Goal: Task Accomplishment & Management: Use online tool/utility

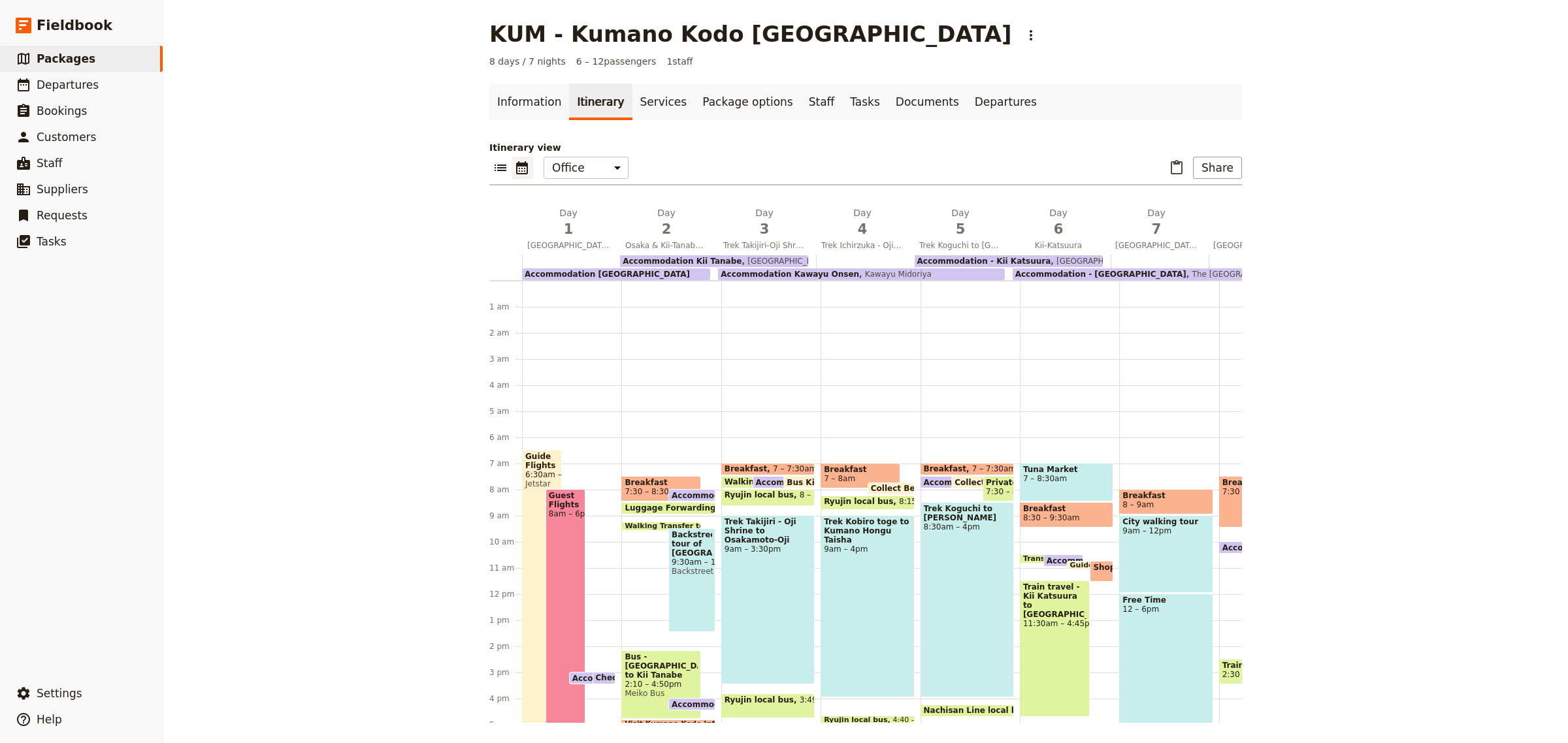
scroll to position [157, 0]
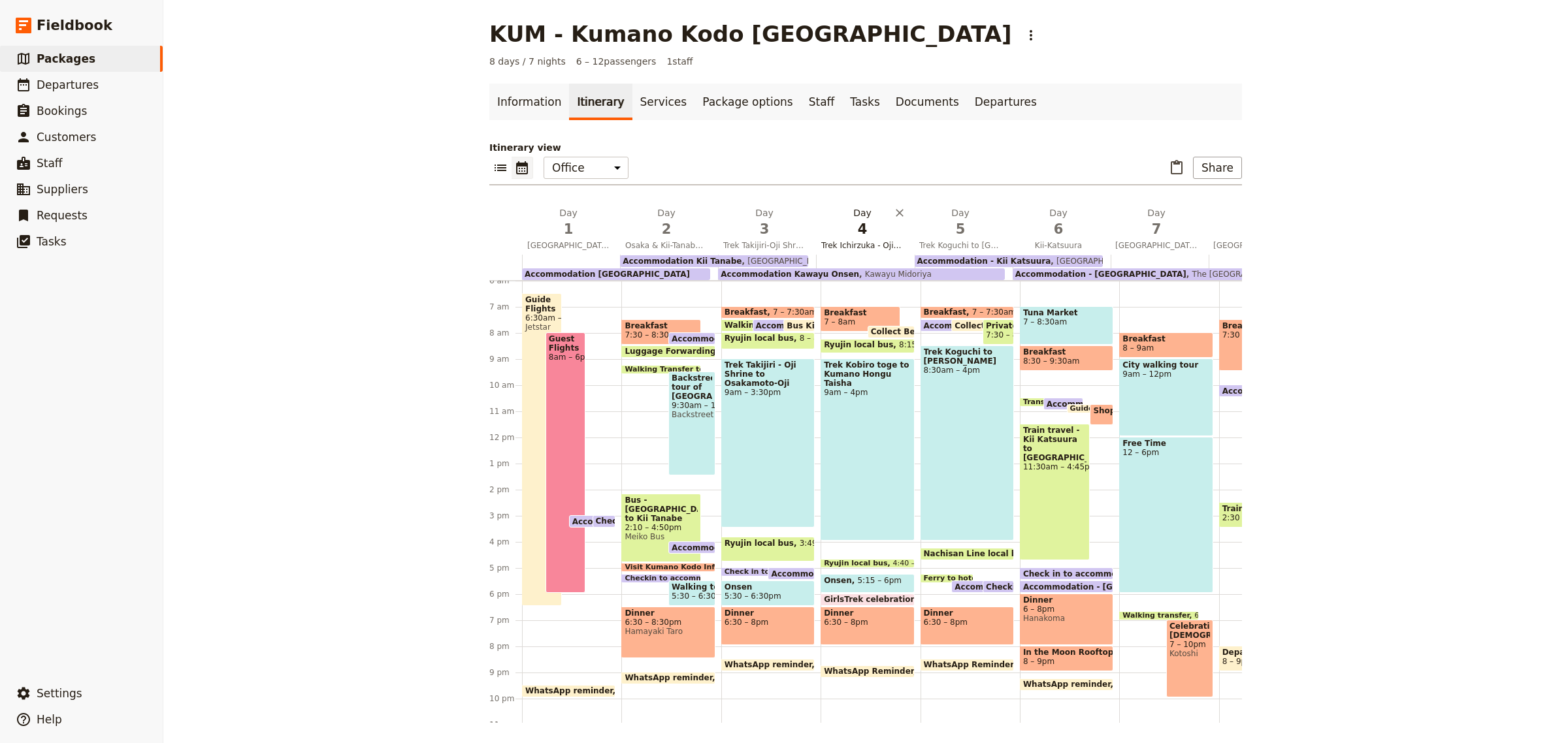
click at [841, 246] on span "Trek Ichirzuka - Oji to Kumano Hongu Taisha" at bounding box center [862, 245] width 92 height 11
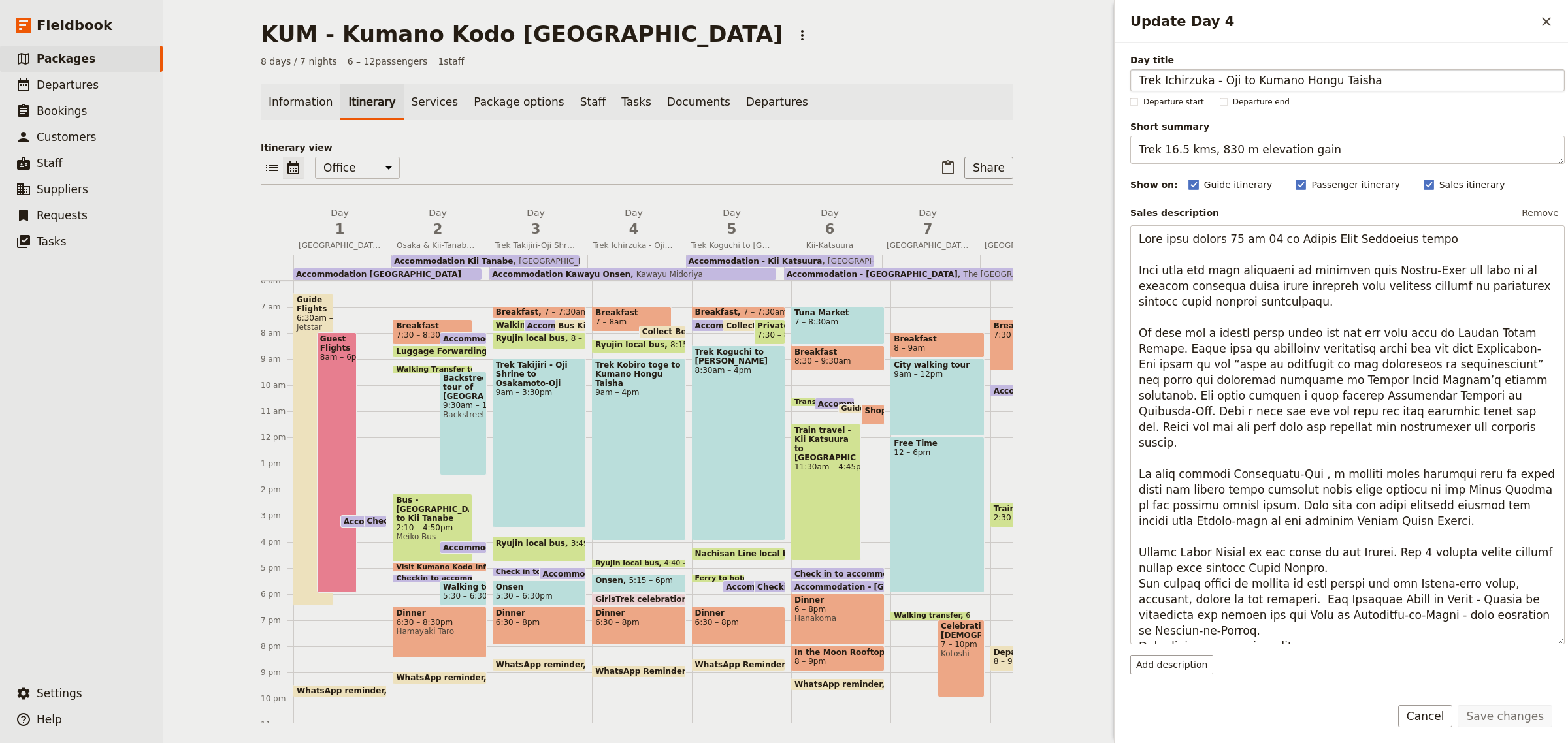
drag, startPoint x: 1207, startPoint y: 80, endPoint x: 1161, endPoint y: 80, distance: 46.0
click at [1161, 80] on input "Trek Ichirzuka - Oji to Kumano Hongu Taisha" at bounding box center [1347, 80] width 434 height 22
type input "w"
type input "Trek Doyukawa bashi to [PERSON_NAME]"
click at [1455, 121] on span "Short summary" at bounding box center [1347, 127] width 434 height 13
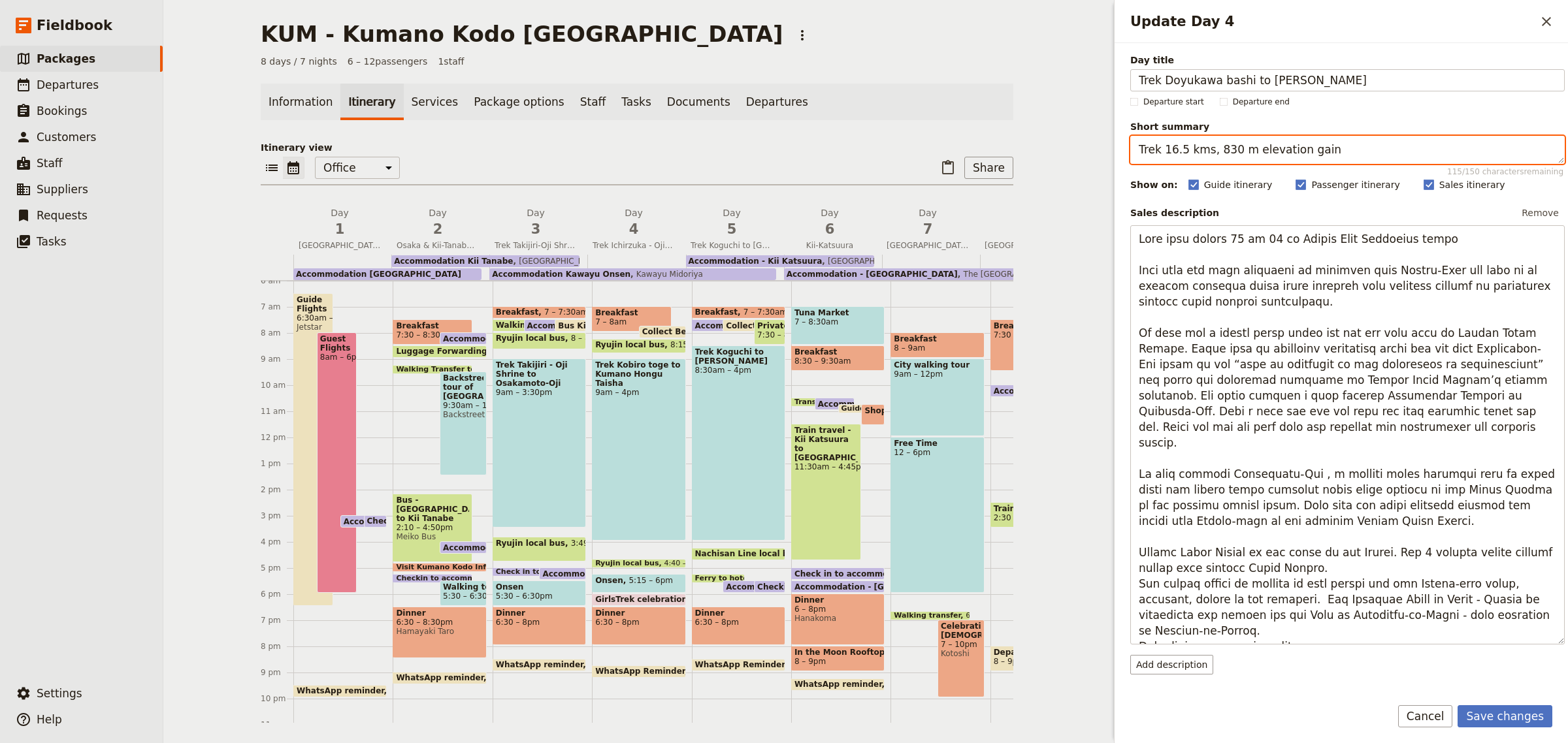
click at [1455, 136] on textarea "Trek 16.5 kms, 830 m elevation gain" at bounding box center [1347, 150] width 434 height 28
click at [1184, 150] on textarea "Trek 16.5 kms, 830 m elevation gain" at bounding box center [1347, 150] width 434 height 28
type textarea "Trek 16 kms, 830 m elevation gain"
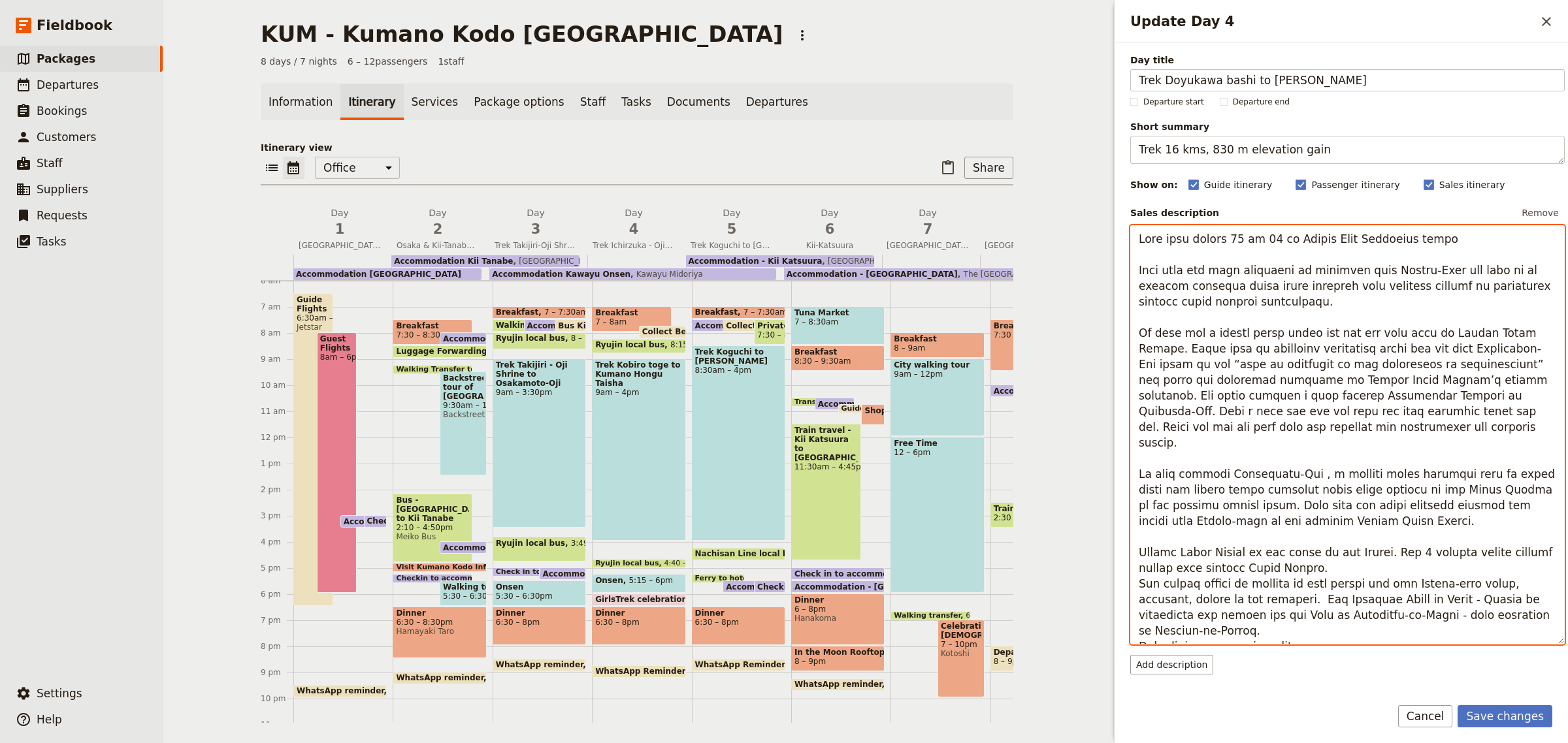
click at [1206, 291] on textarea "Update Day 4" at bounding box center [1347, 435] width 434 height 420
drag, startPoint x: 1440, startPoint y: 269, endPoint x: 1379, endPoint y: 272, distance: 61.1
click at [1379, 272] on textarea "Update Day 4" at bounding box center [1347, 435] width 434 height 420
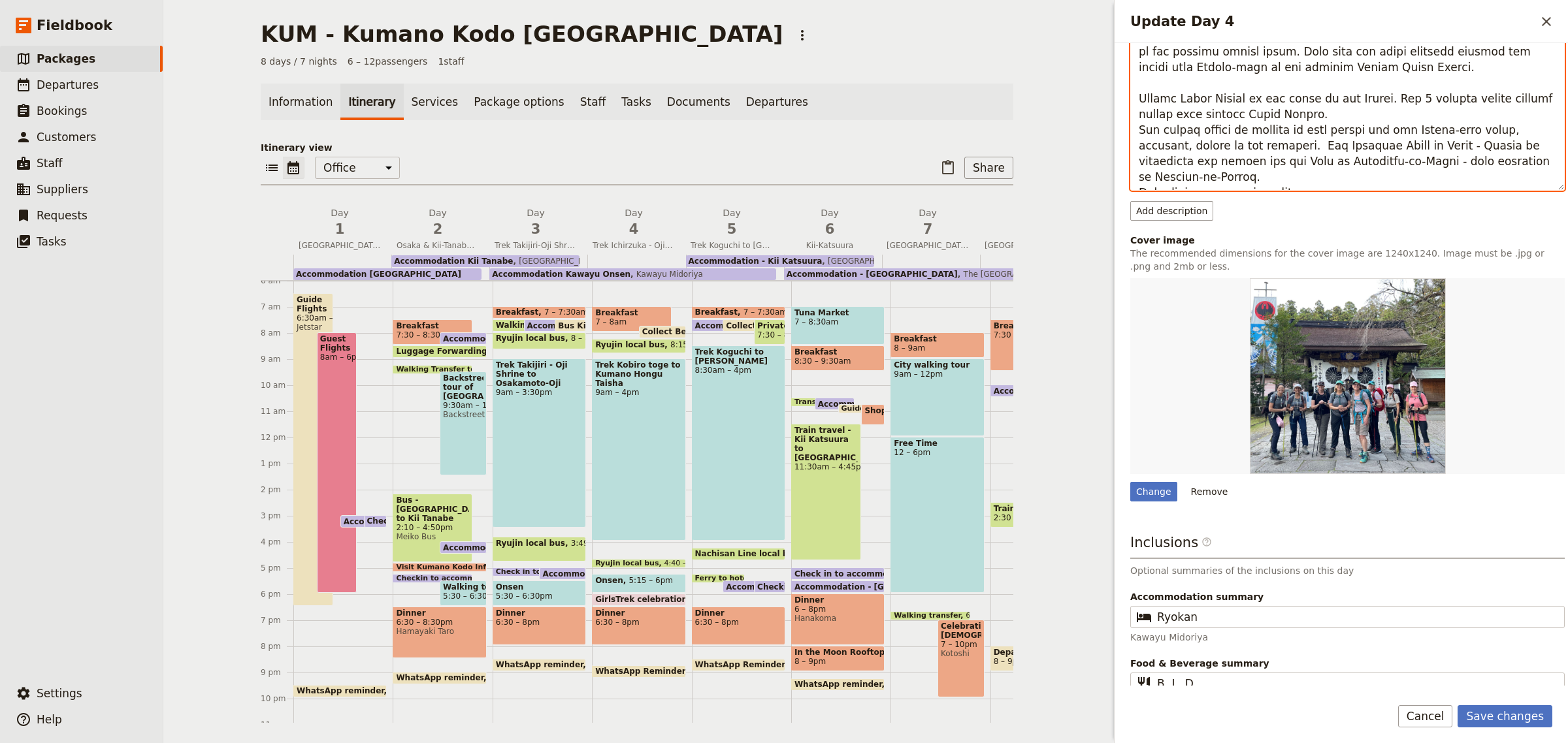
scroll to position [466, 0]
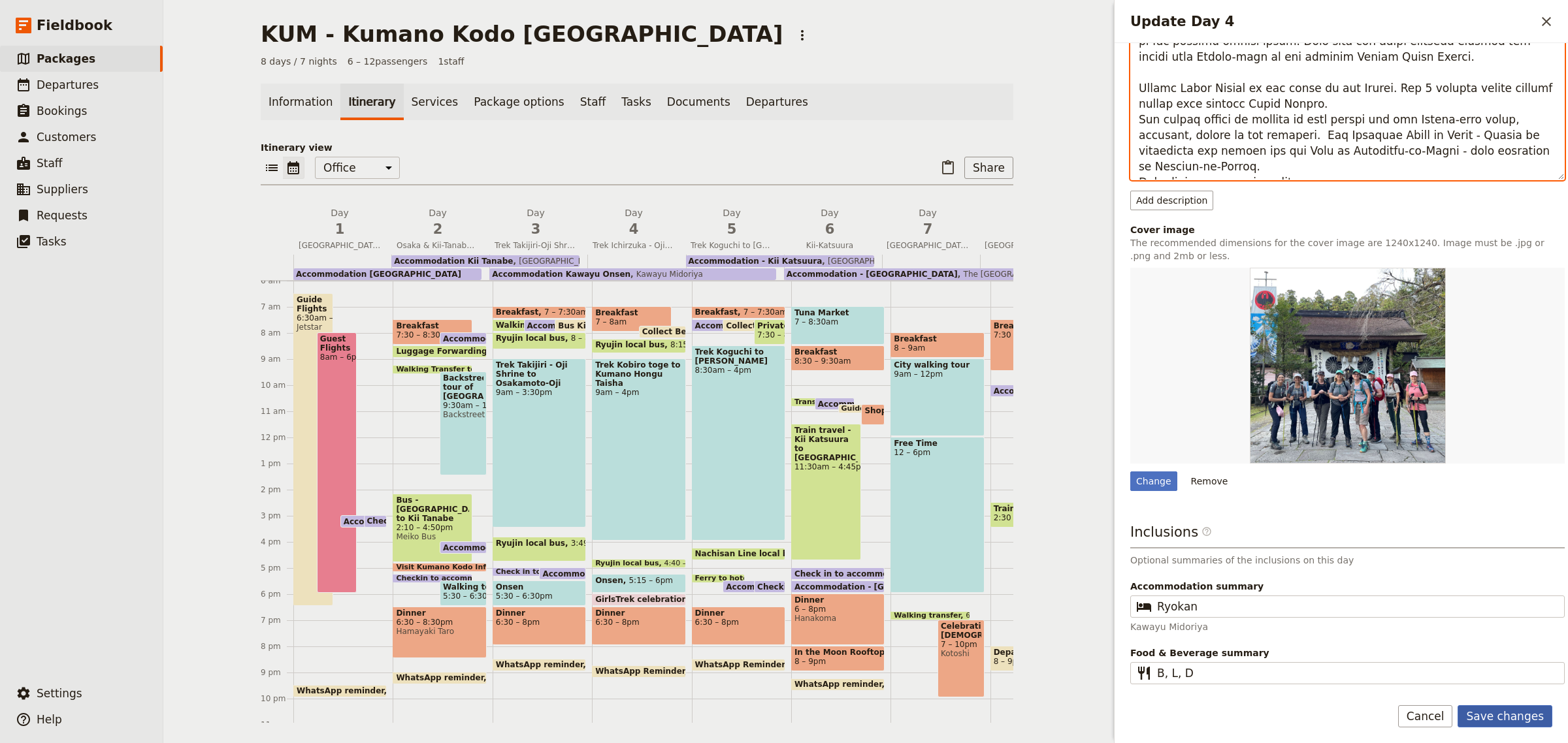
type textarea "Lore ipsu dolors 08 am 69 co Adipis Elit Seddoeius tempo Inci utla etd magn ali…"
click at [1509, 718] on button "Save changes" at bounding box center [1505, 716] width 95 height 22
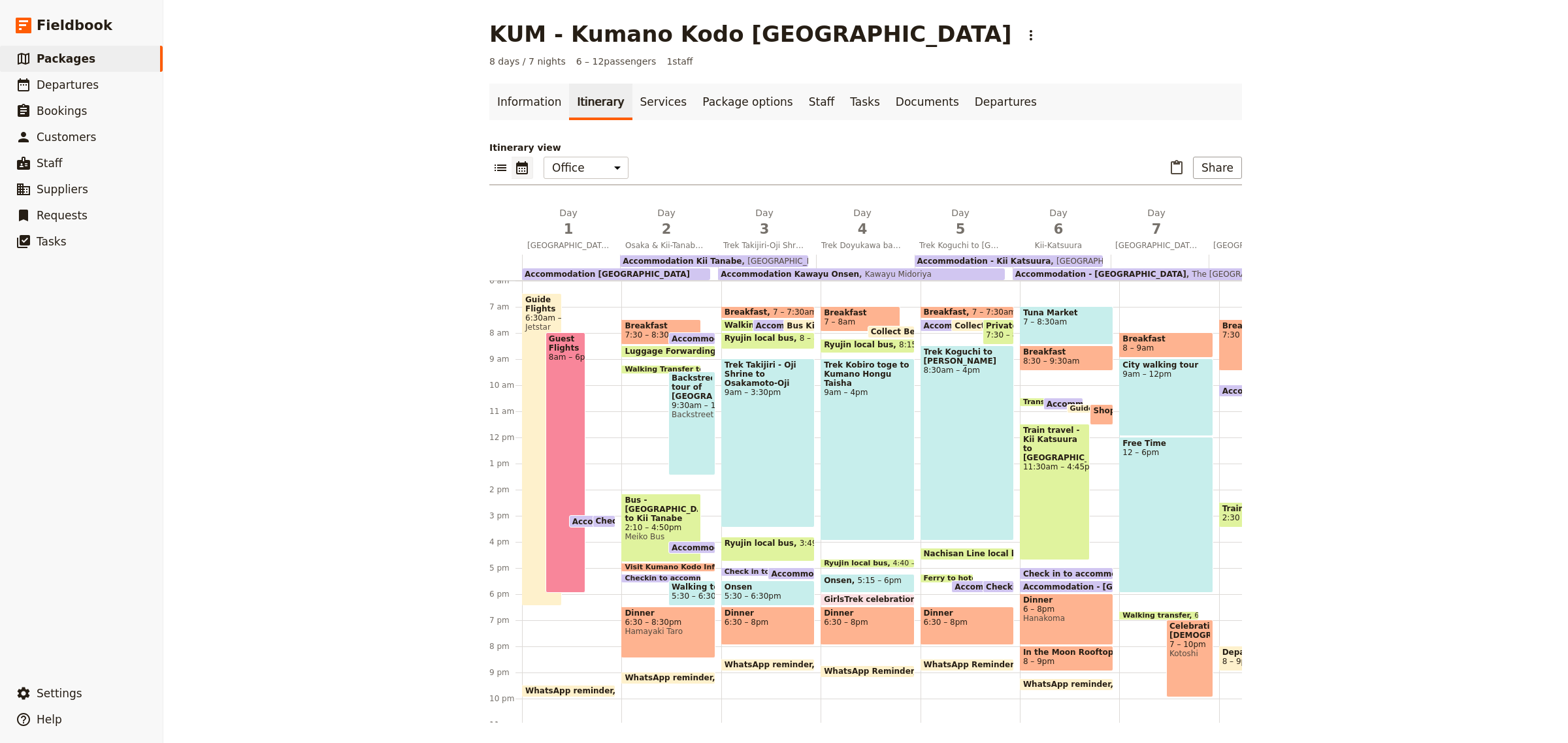
click at [560, 353] on span "8am – 6pm" at bounding box center [565, 357] width 33 height 9
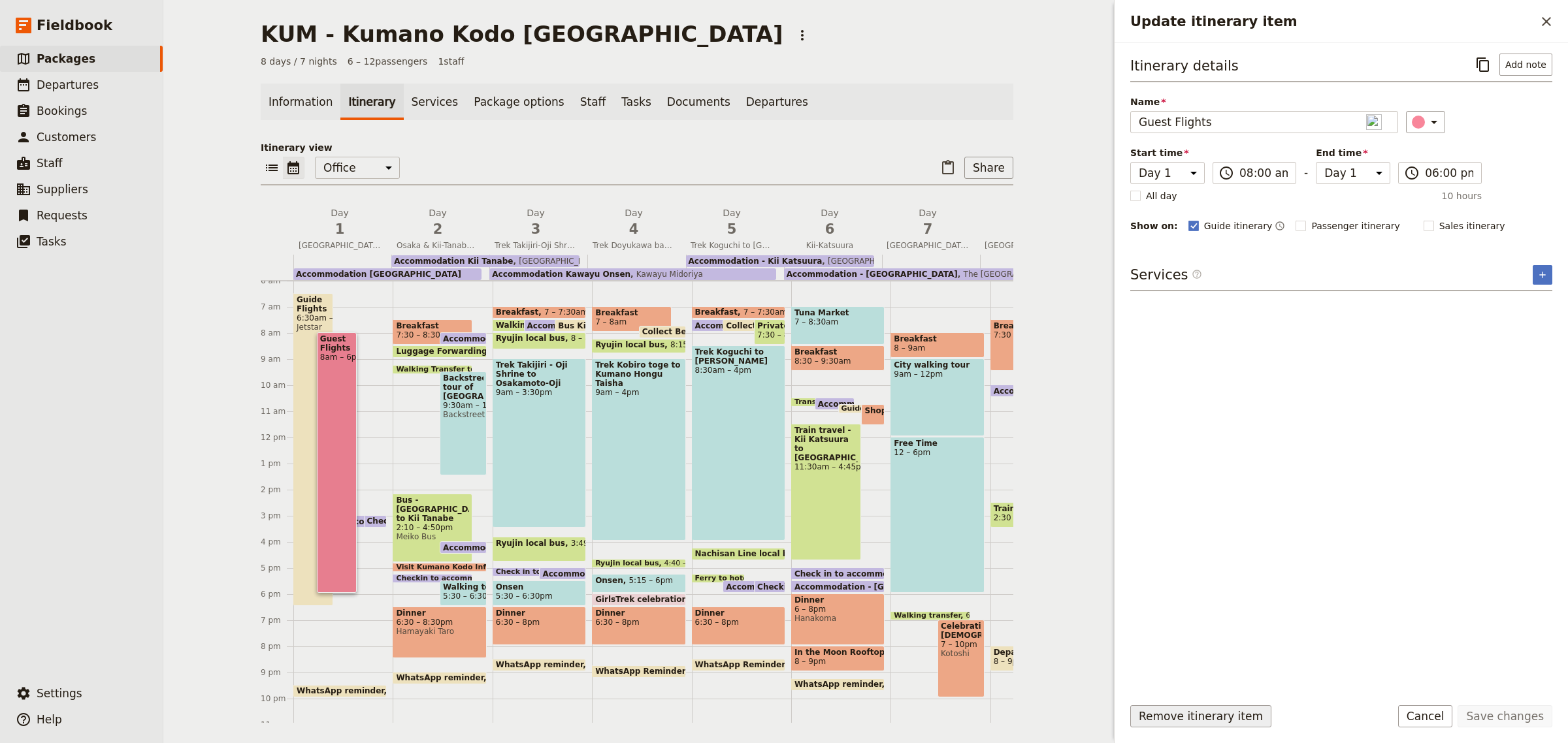
click at [1237, 720] on button "Remove itinerary item" at bounding box center [1200, 716] width 141 height 22
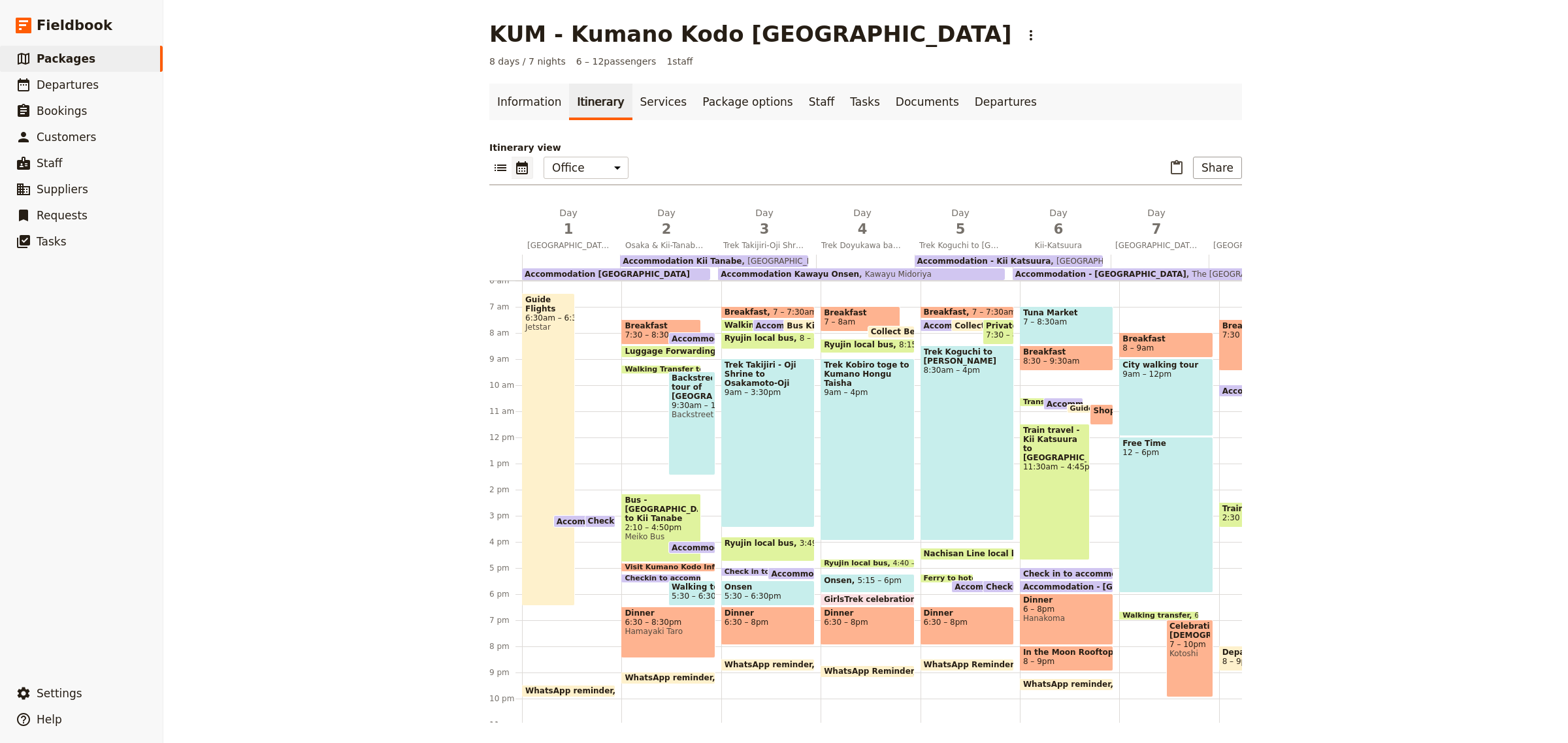
click at [569, 517] on span "Accommodation [GEOGRAPHIC_DATA]" at bounding box center [642, 522] width 171 height 9
select select "2"
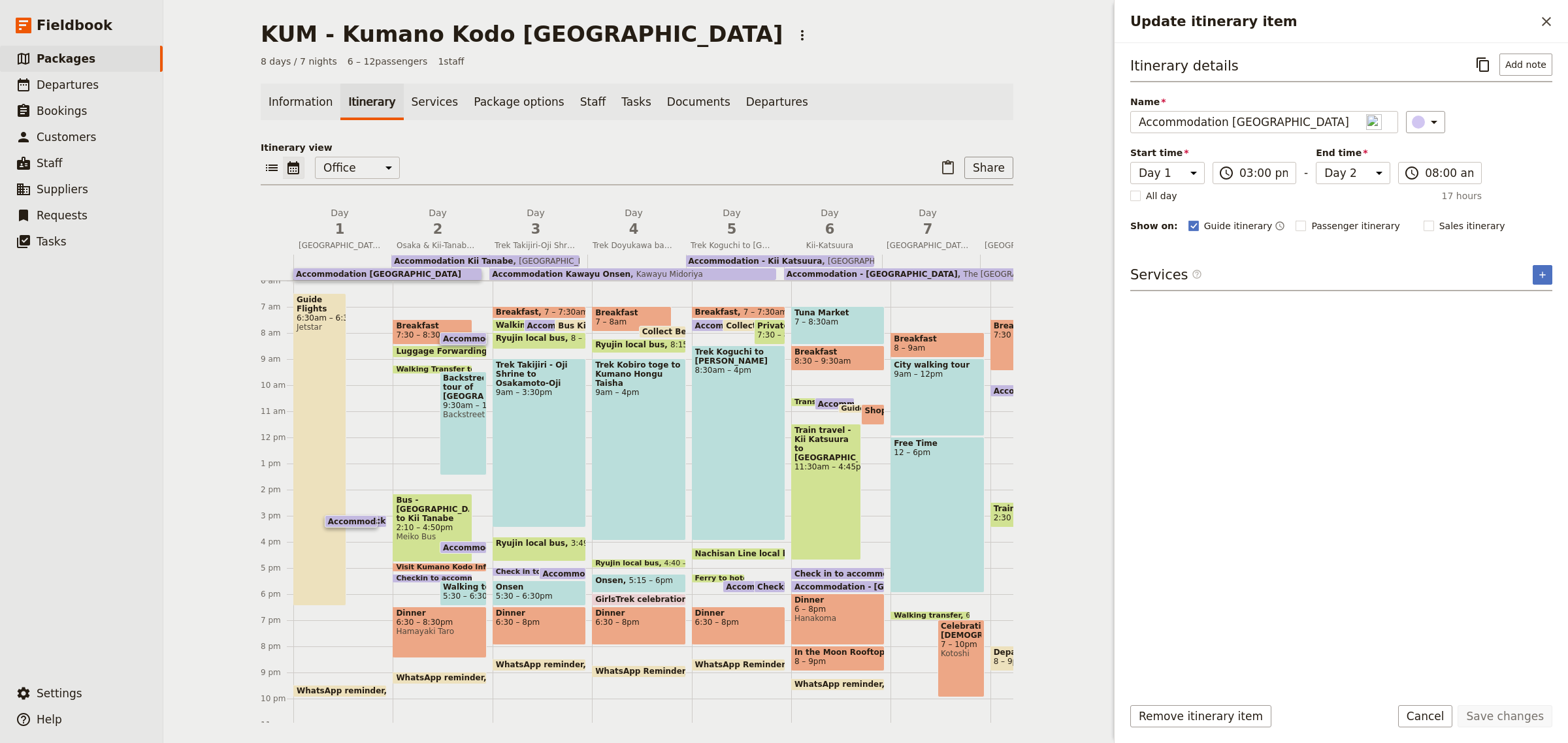
click at [371, 579] on div "Guide Flights 6:30am – 6:30pm Jetstar Accommodation [GEOGRAPHIC_DATA] 3pm – 8am…" at bounding box center [343, 437] width 99 height 627
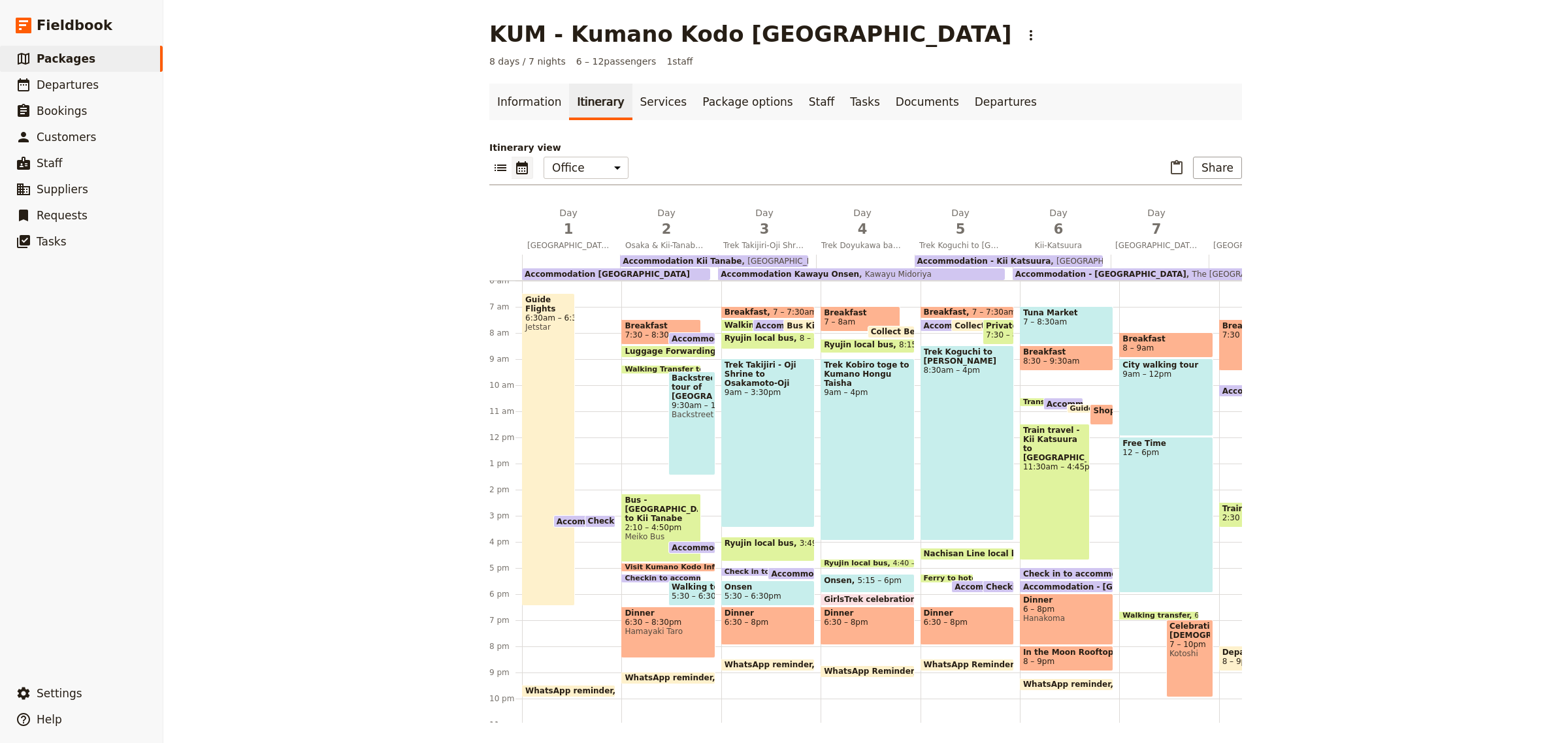
click at [593, 522] on span at bounding box center [600, 524] width 30 height 5
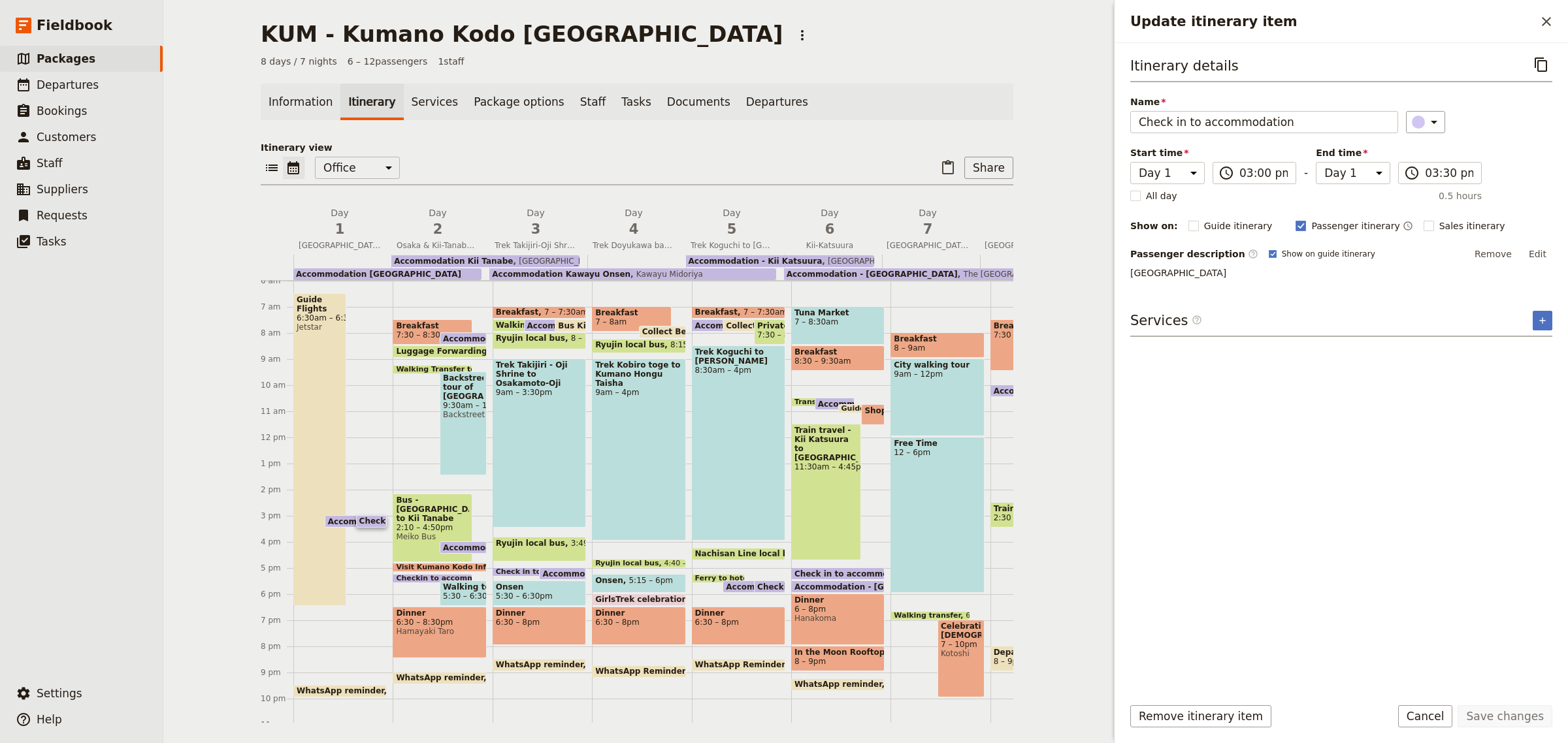
click at [1057, 569] on div "KUM - [GEOGRAPHIC_DATA] Kodo [GEOGRAPHIC_DATA] ​ 8 days / 7 nights 6 – 12 passe…" at bounding box center [637, 371] width 947 height 743
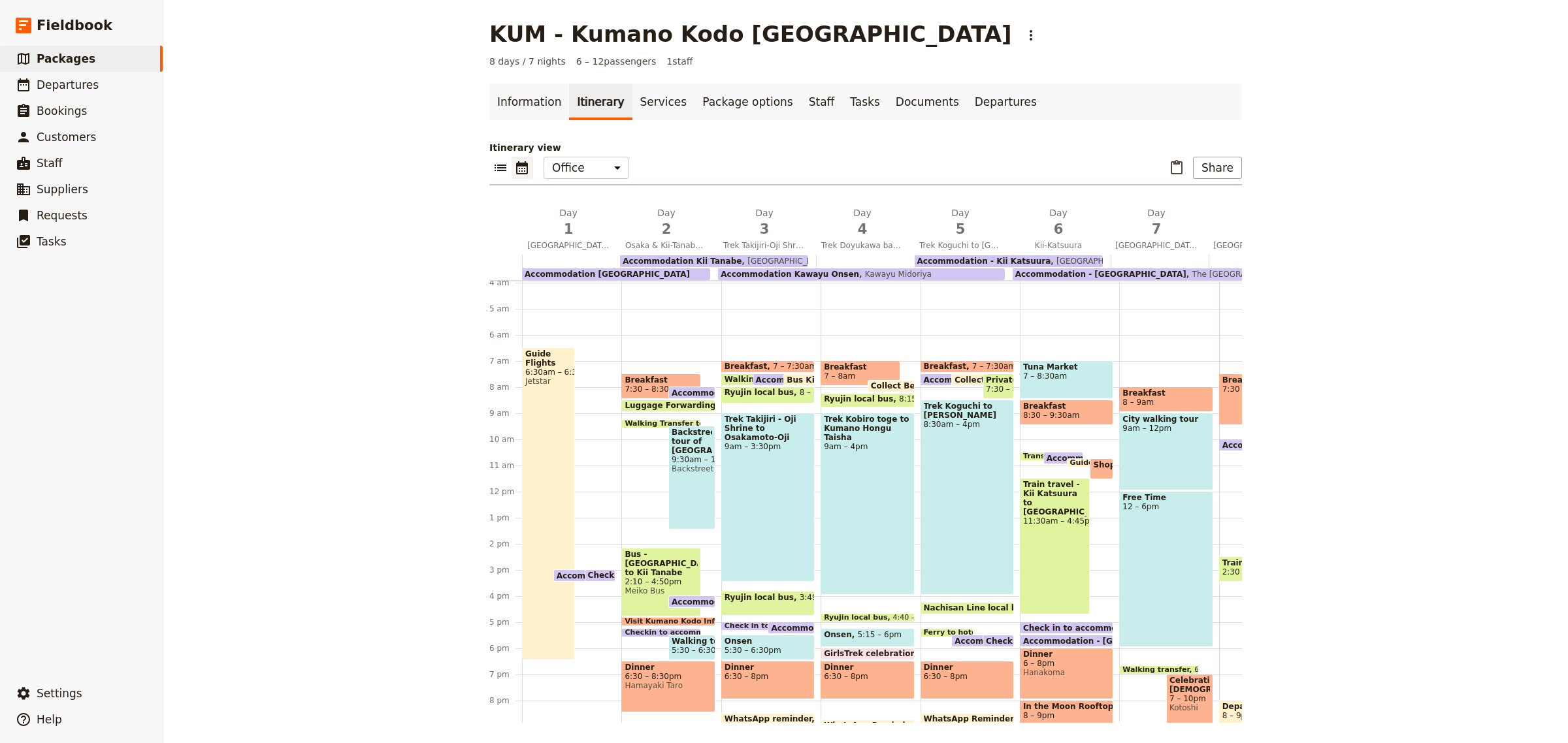
scroll to position [209, 0]
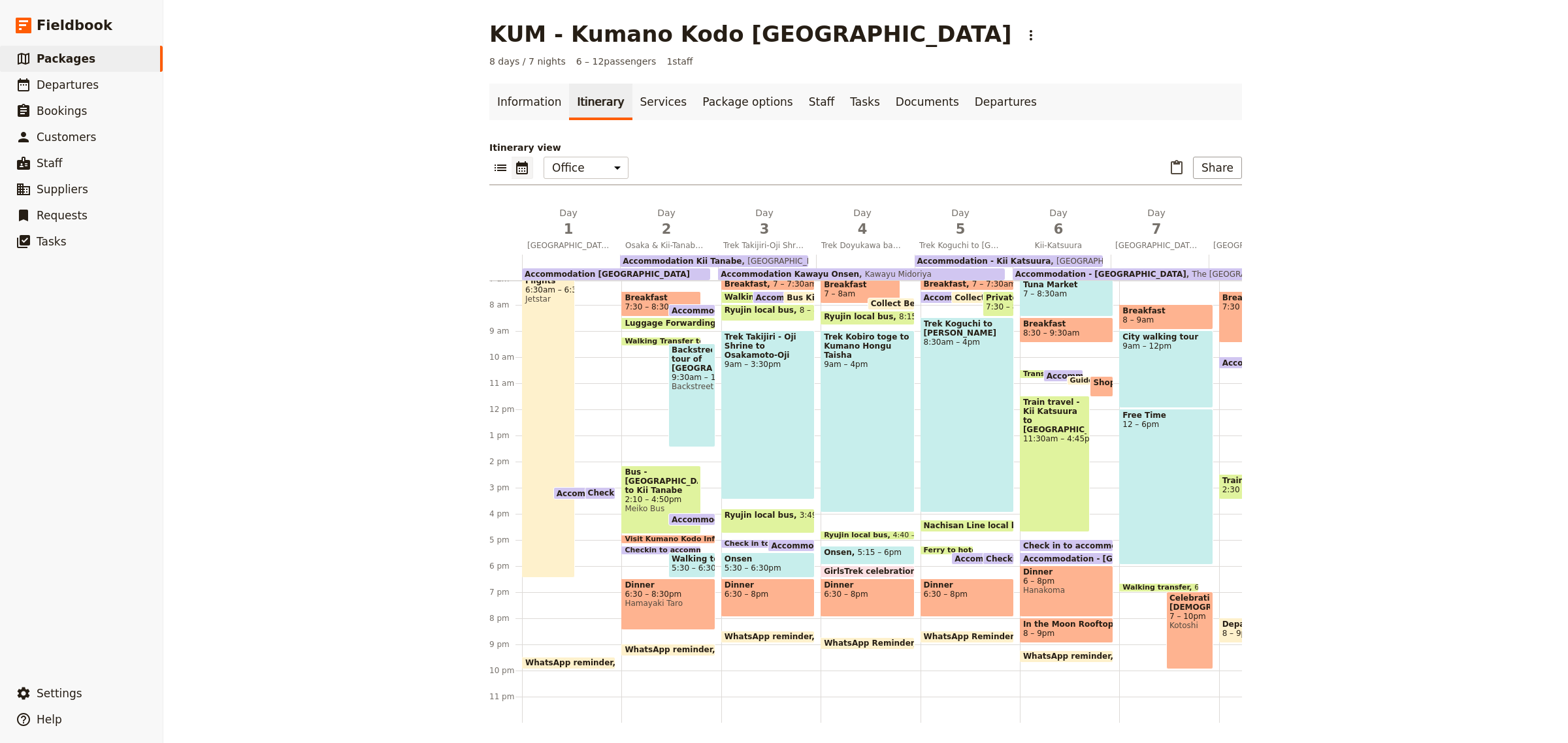
click at [590, 585] on div "Guide Flights 6:30am – 6:30pm Jetstar Accommodation [GEOGRAPHIC_DATA] 3pm – 8am…" at bounding box center [571, 409] width 99 height 627
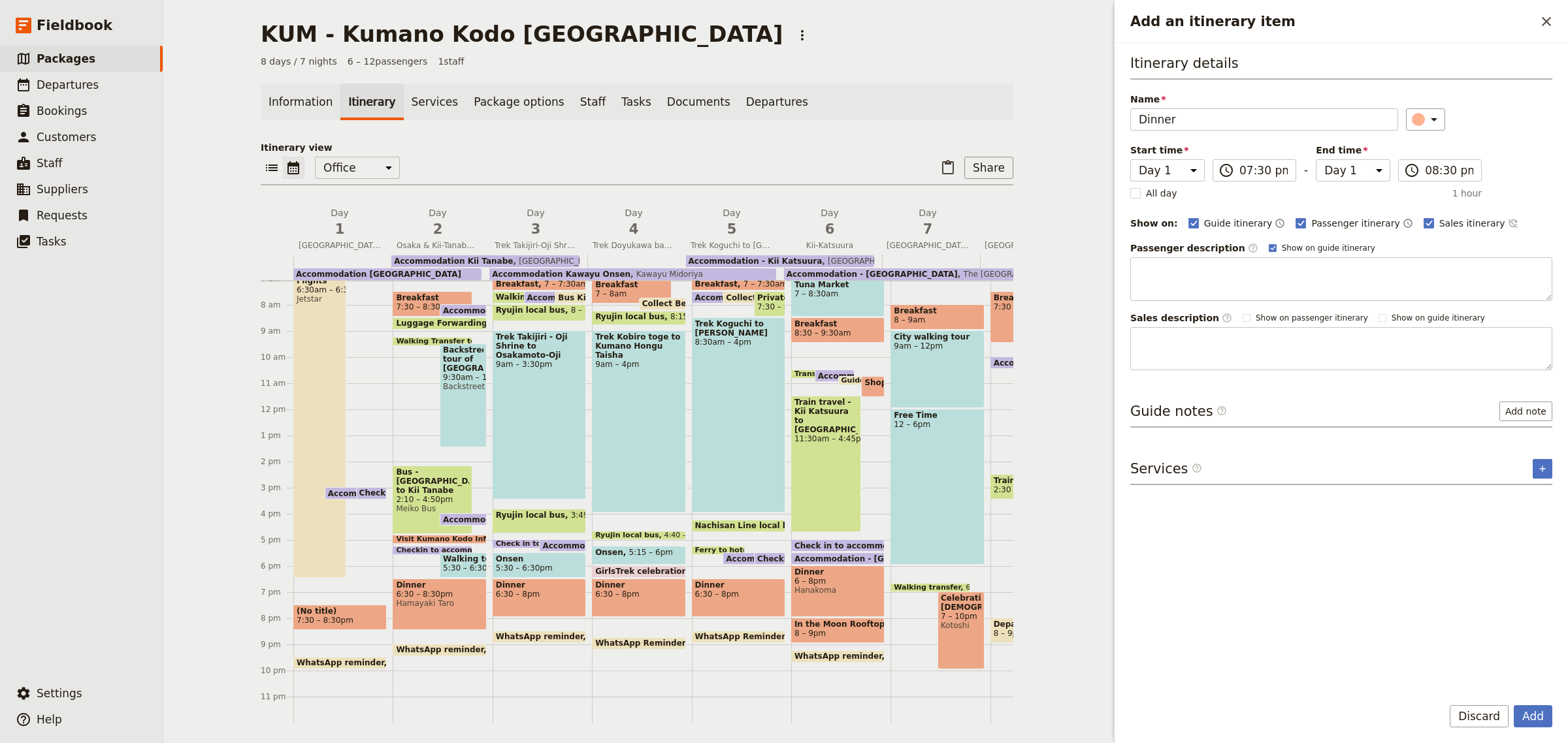
type input "Dinner"
click at [1303, 630] on div "Itinerary details Name Dinner ​ Start time Day 1 Day 2 Day 3 Day 4 Day 5 Day 6 …" at bounding box center [1341, 369] width 422 height 631
click at [1447, 168] on input "08:30 pm" at bounding box center [1448, 171] width 48 height 16
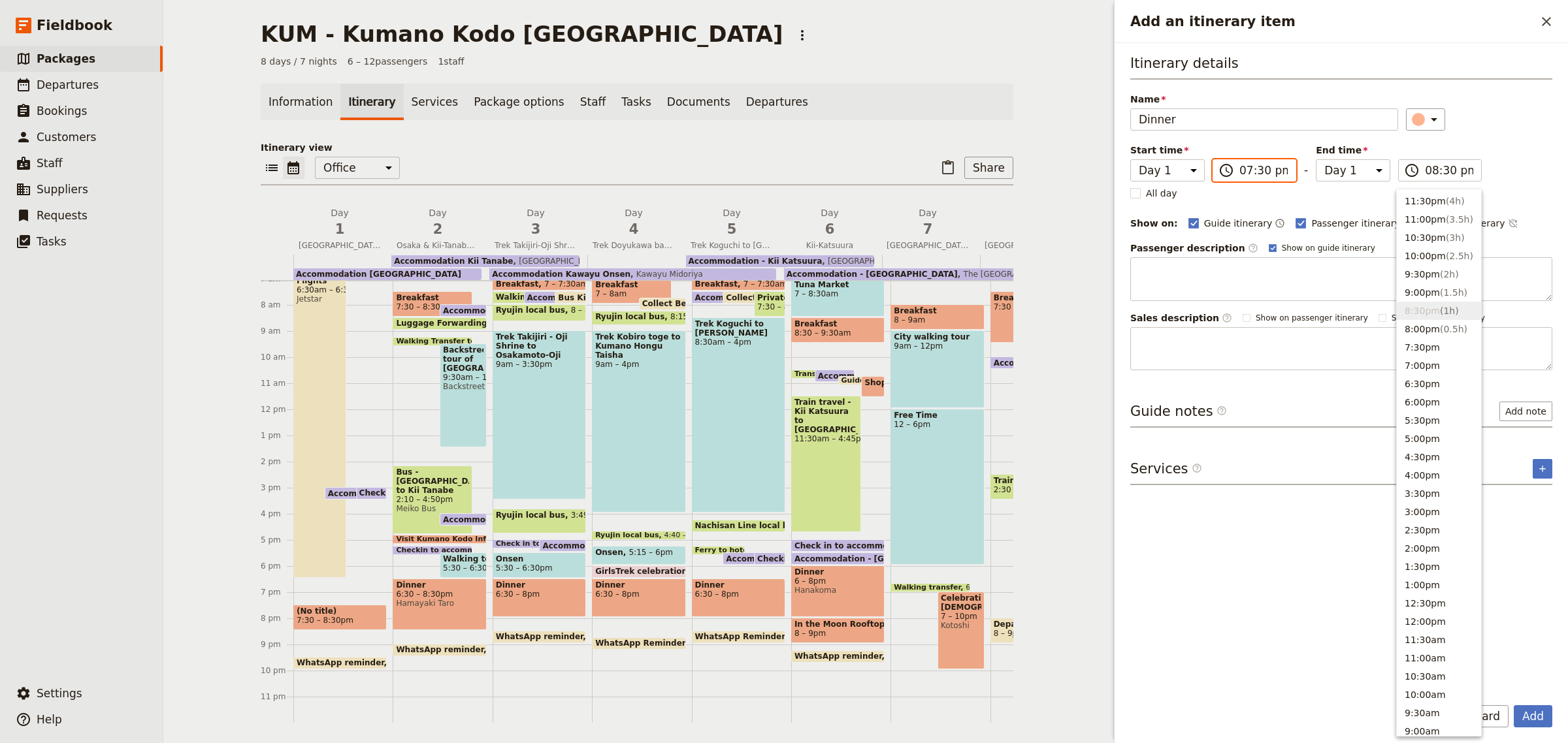
click at [1251, 170] on input "07:30 pm" at bounding box center [1263, 171] width 48 height 16
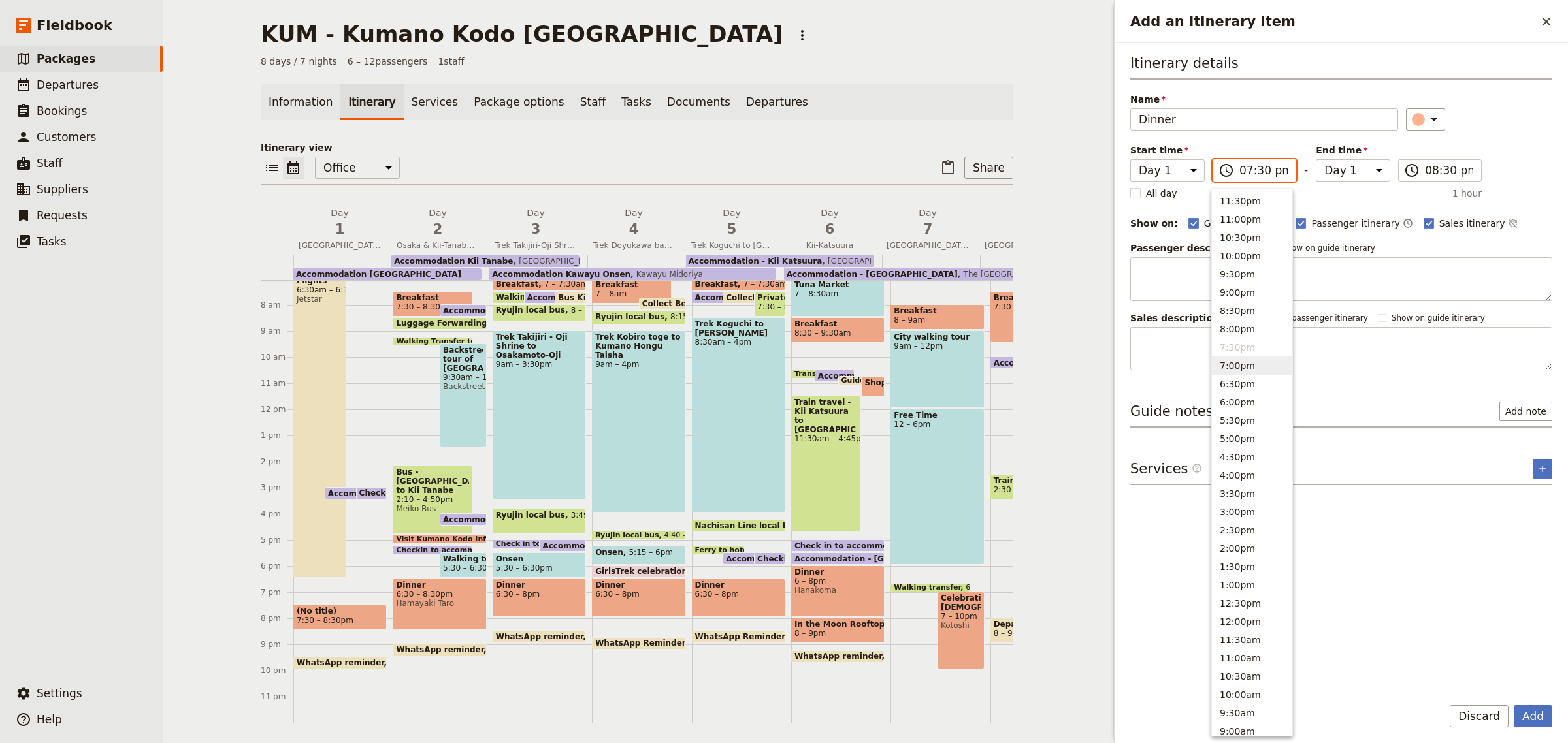
click at [1237, 363] on button "7:00pm" at bounding box center [1252, 365] width 80 height 19
type input "07:00 pm"
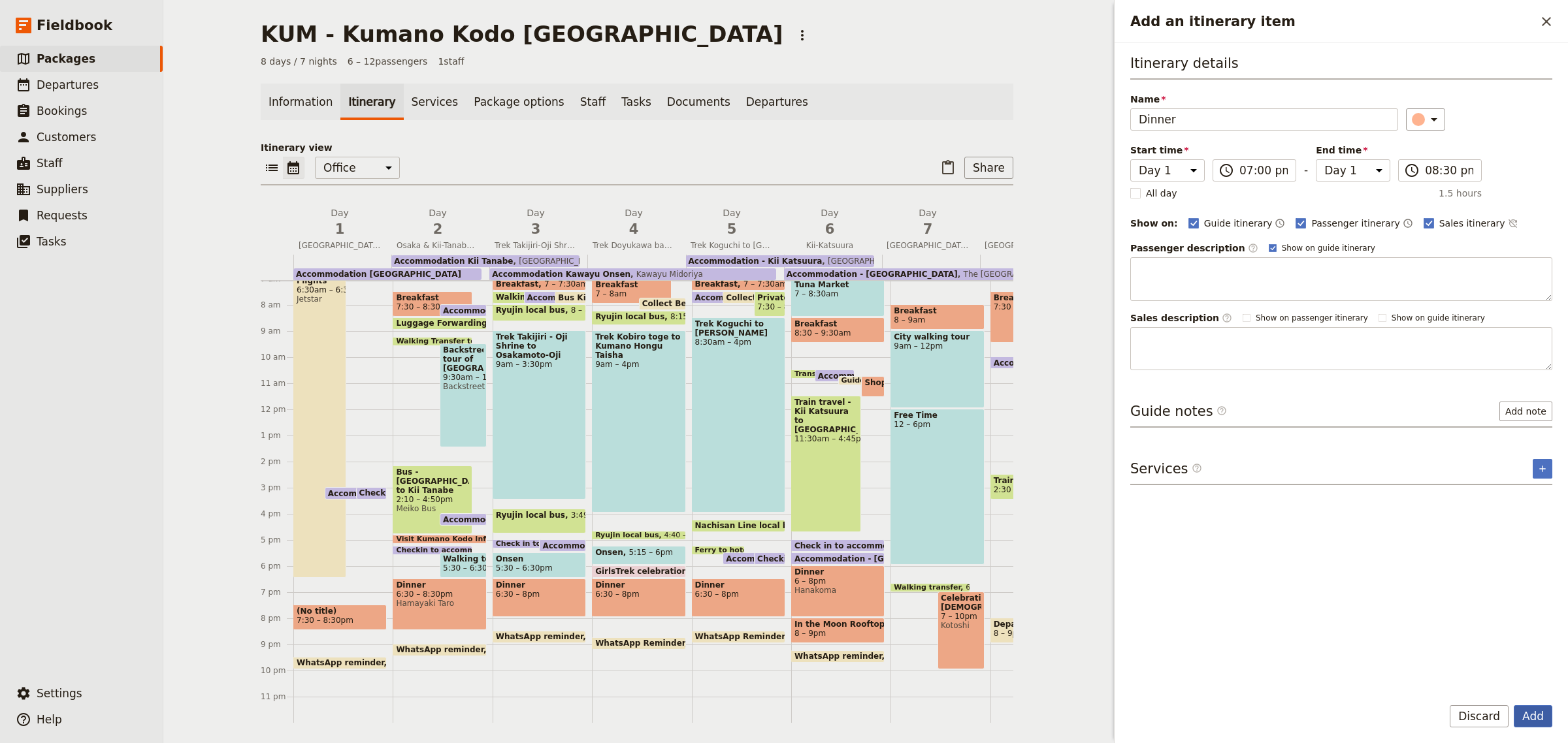
click at [1540, 722] on button "Add" at bounding box center [1533, 716] width 39 height 22
